Goal: Task Accomplishment & Management: Manage account settings

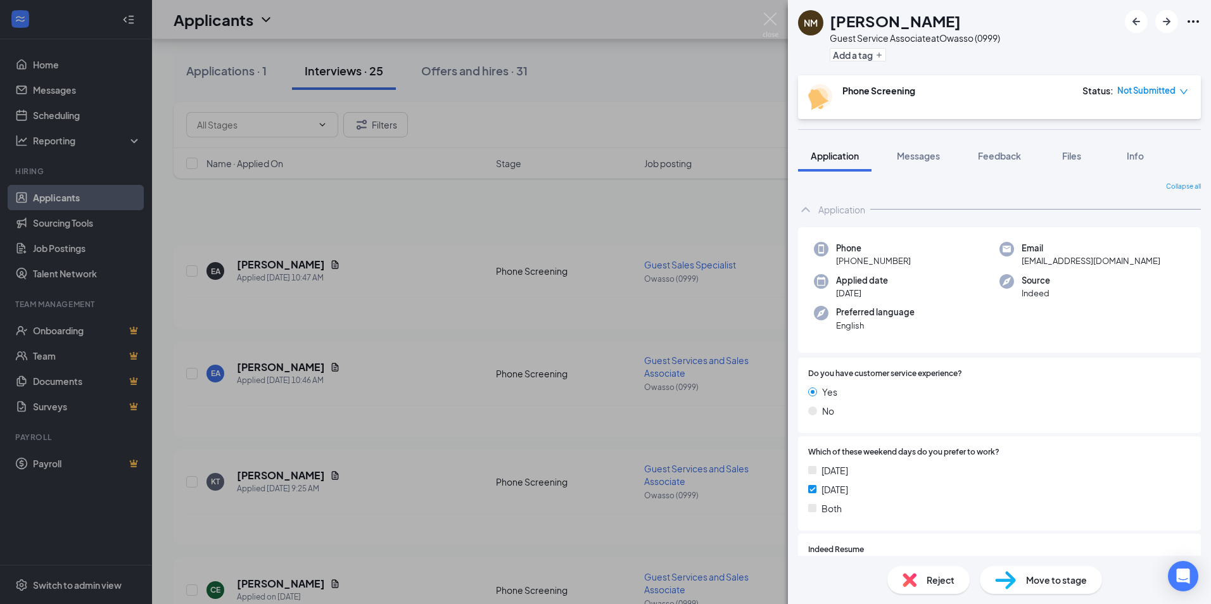
click at [772, 22] on img at bounding box center [770, 25] width 16 height 25
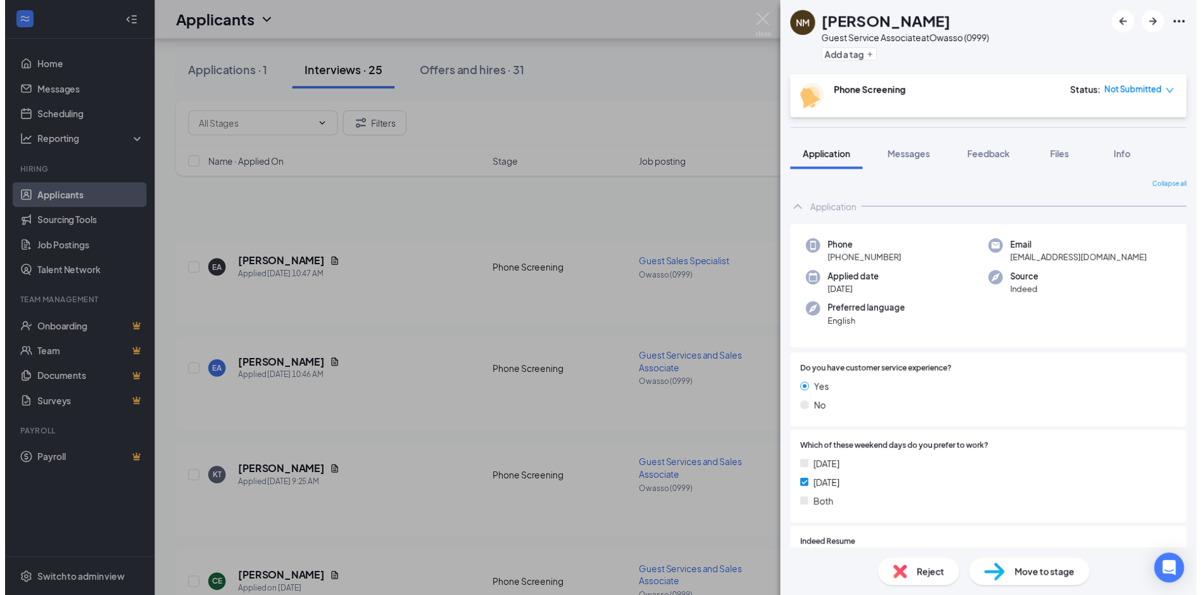
scroll to position [2266, 0]
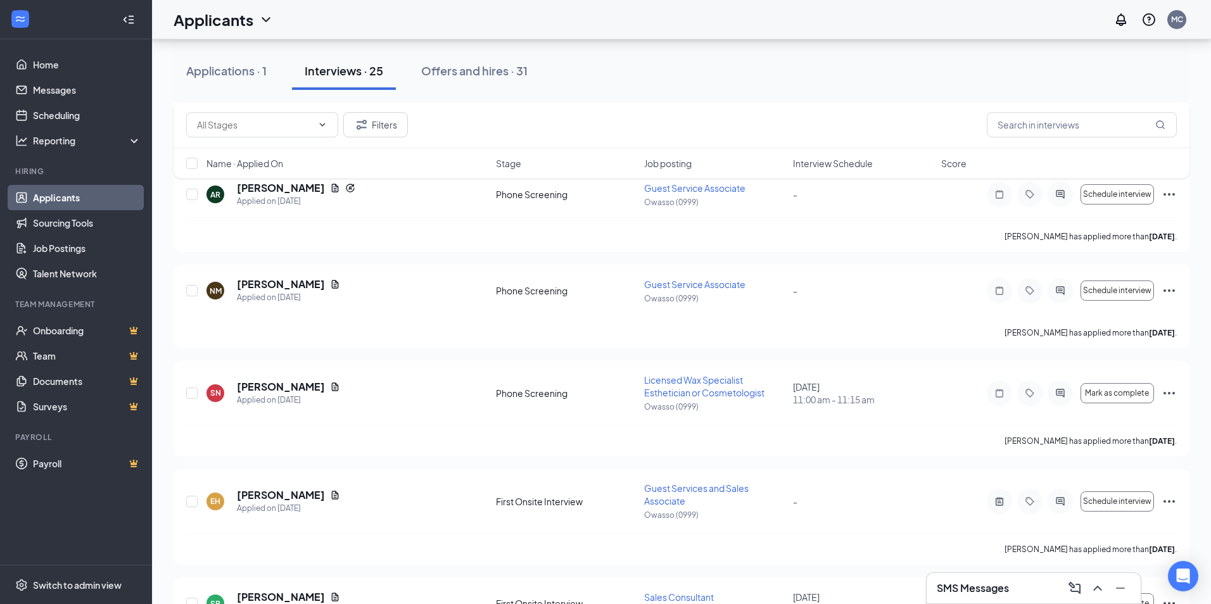
click at [775, 15] on div "Applicants MC" at bounding box center [681, 19] width 1059 height 39
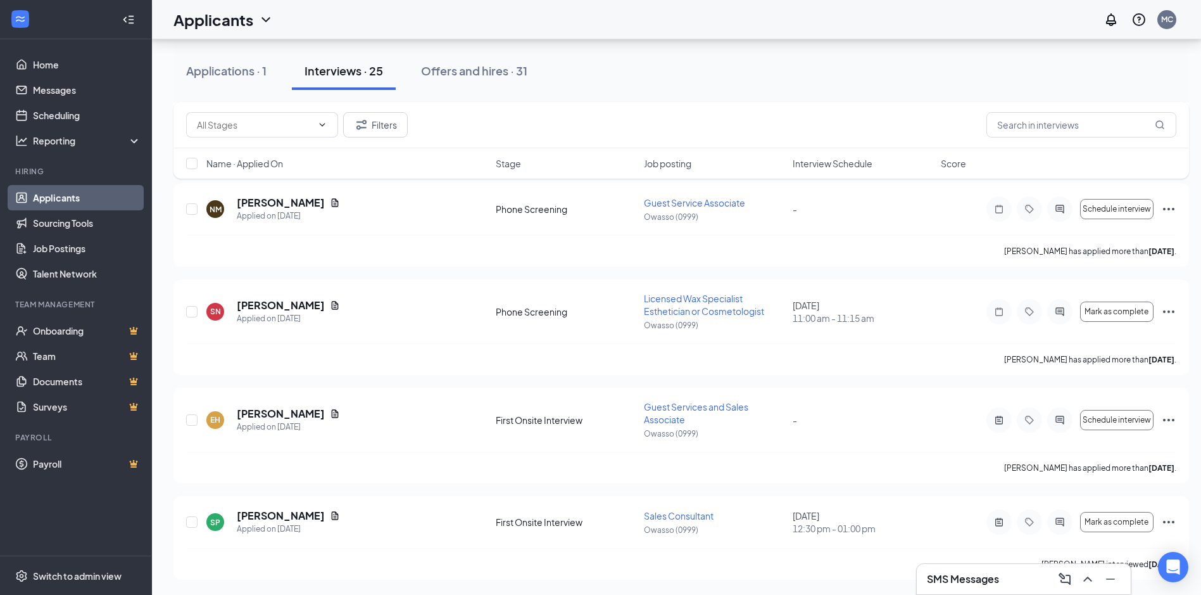
scroll to position [2239, 0]
click at [69, 117] on link "Scheduling" at bounding box center [87, 115] width 108 height 25
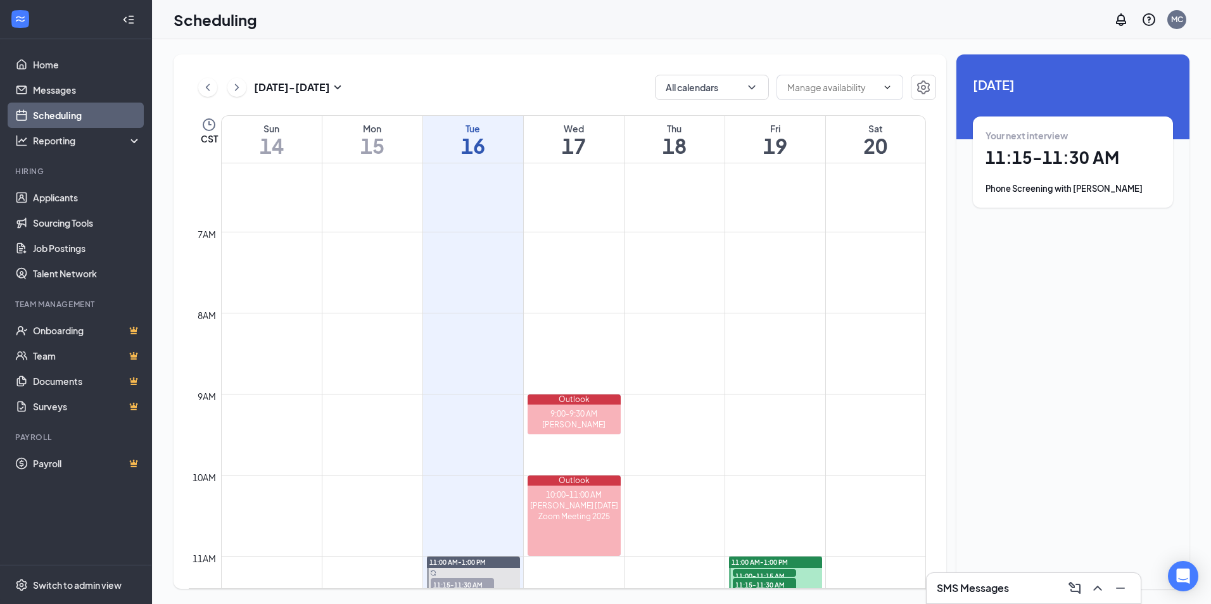
scroll to position [496, 0]
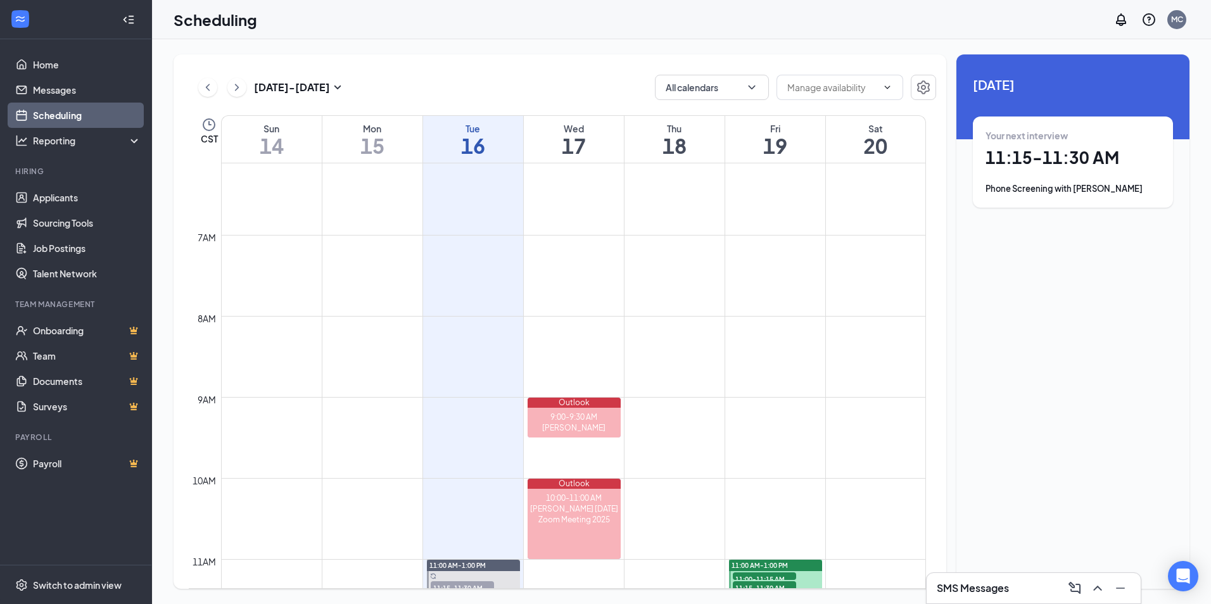
drag, startPoint x: 239, startPoint y: 93, endPoint x: 251, endPoint y: 88, distance: 12.5
click at [244, 93] on button at bounding box center [236, 87] width 19 height 19
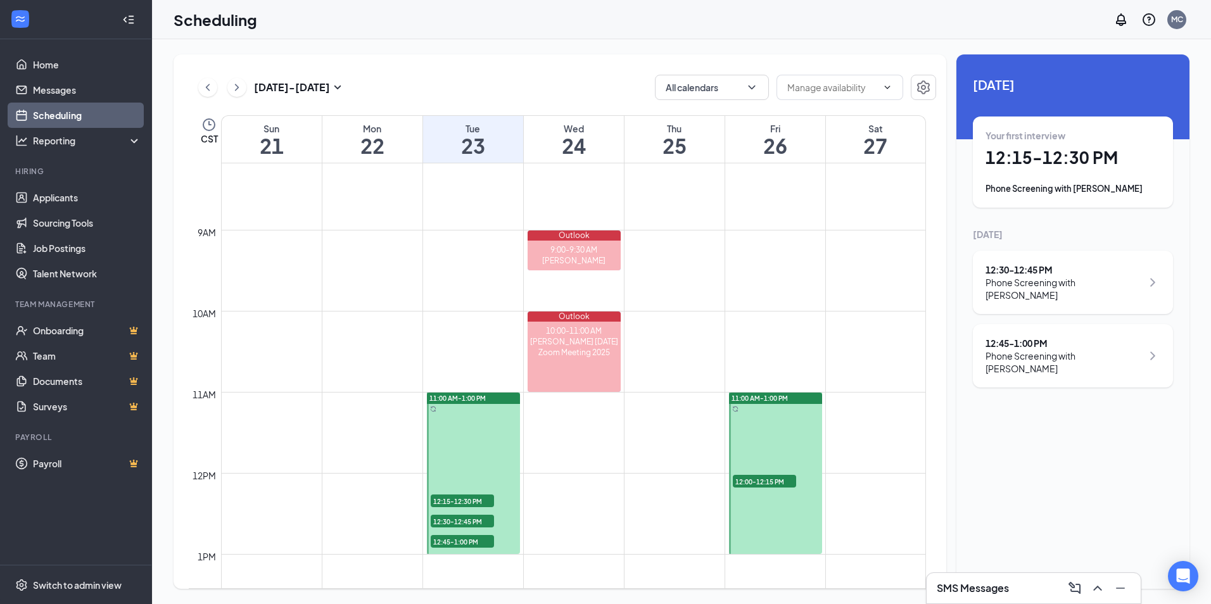
scroll to position [749, 0]
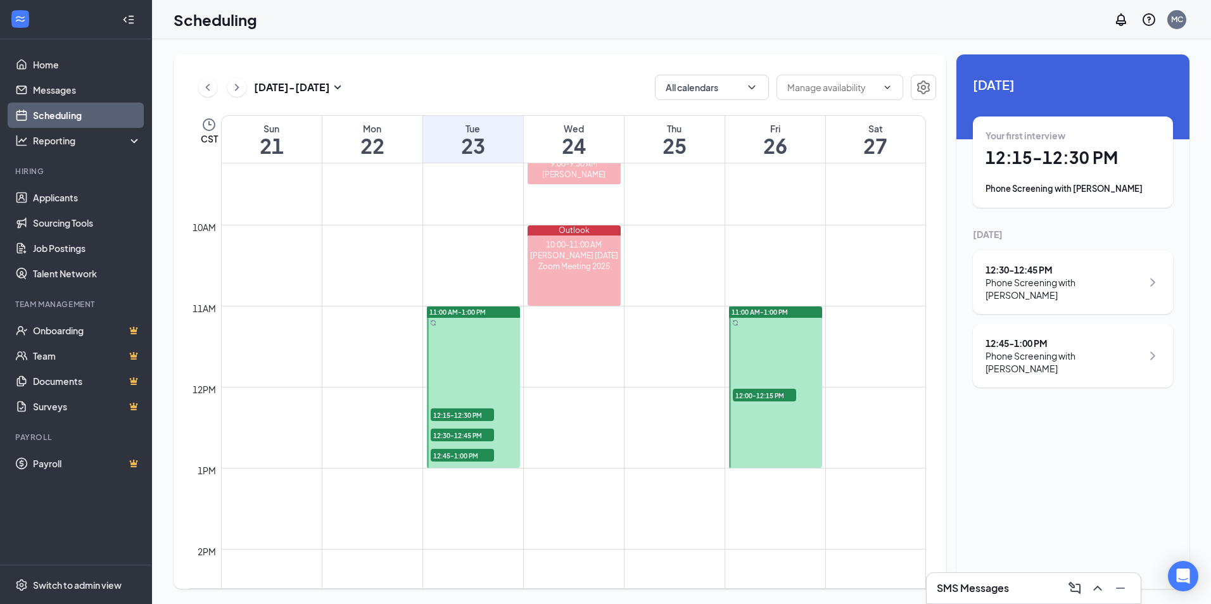
click at [470, 437] on span "12:30-12:45 PM" at bounding box center [462, 435] width 63 height 13
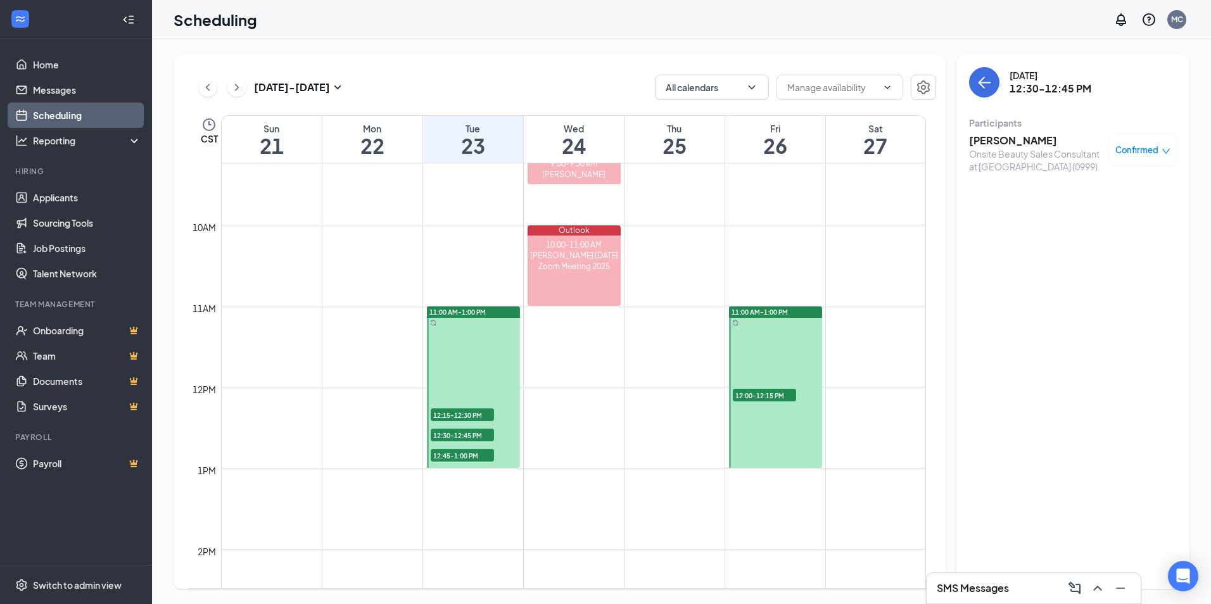
click at [1014, 147] on h3 "[PERSON_NAME]" at bounding box center [1035, 141] width 133 height 14
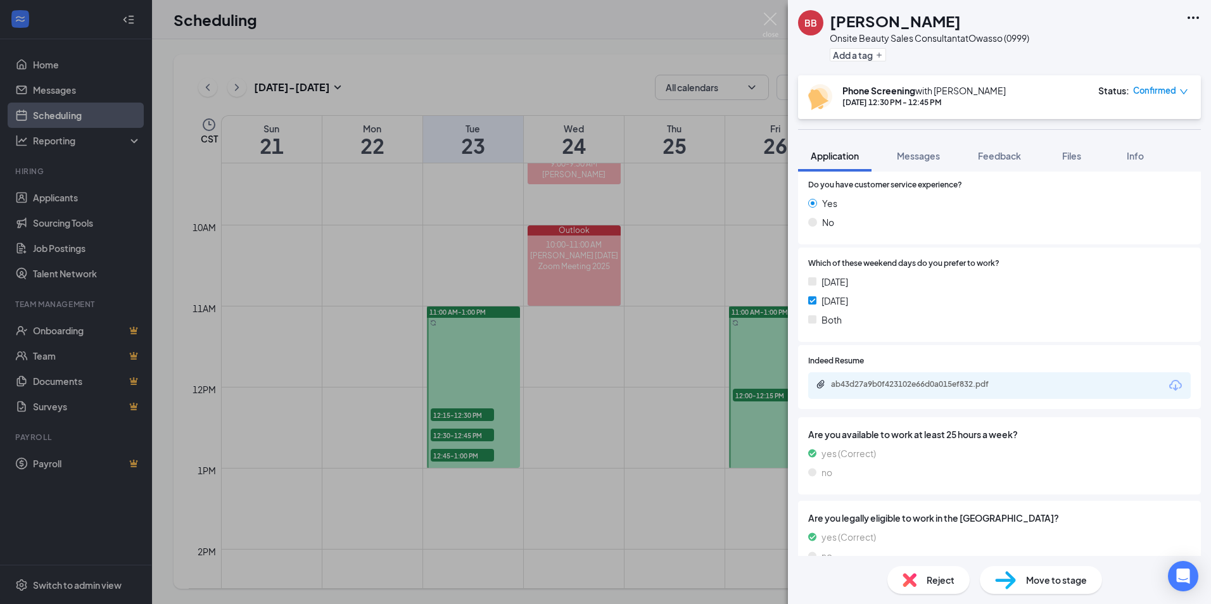
scroll to position [190, 0]
click at [948, 383] on div "ab43d27a9b0f423102e66d0a015ef832.pdf" at bounding box center [919, 383] width 177 height 10
click at [767, 22] on img at bounding box center [770, 25] width 16 height 25
